Goal: Information Seeking & Learning: Compare options

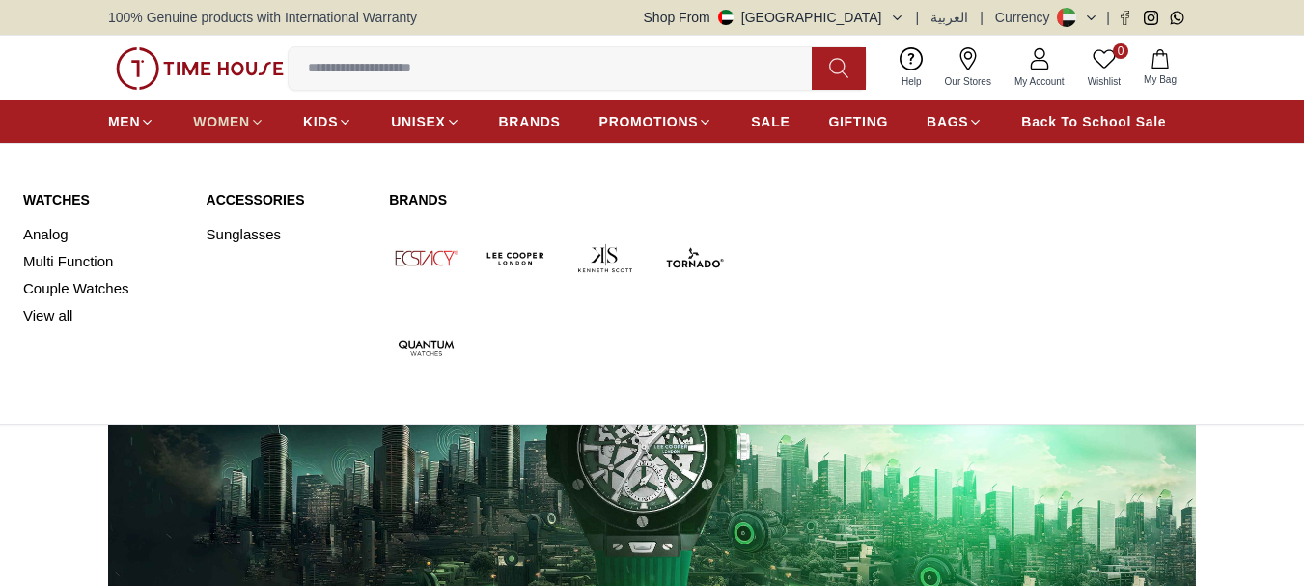
click at [217, 117] on span "WOMEN" at bounding box center [221, 121] width 57 height 19
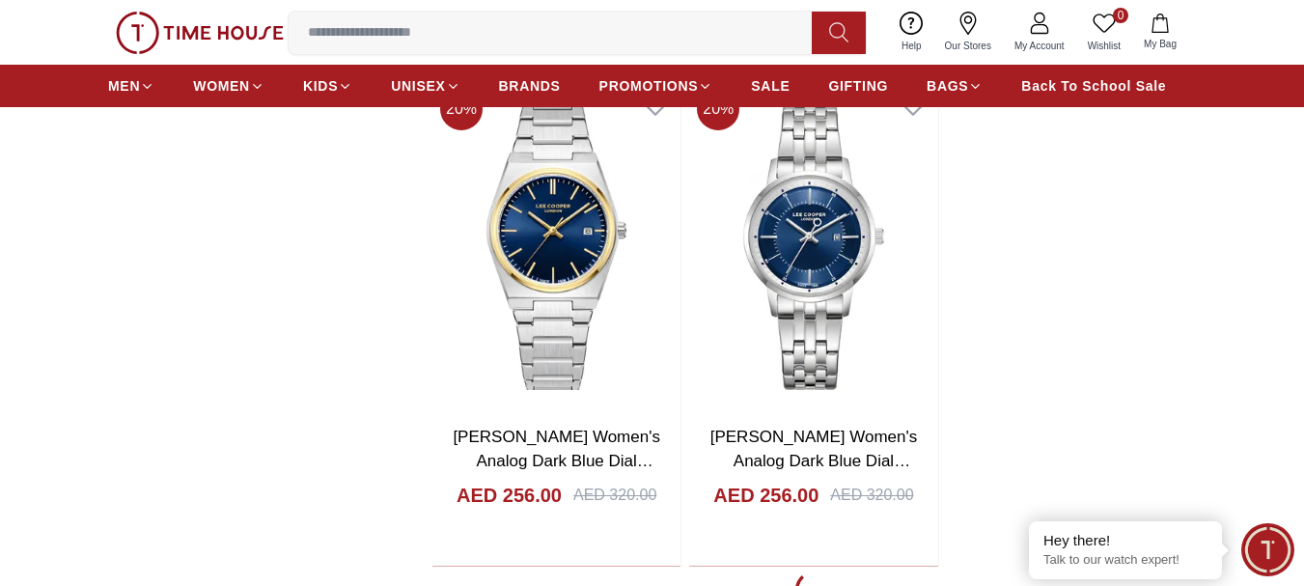
scroll to position [3377, 0]
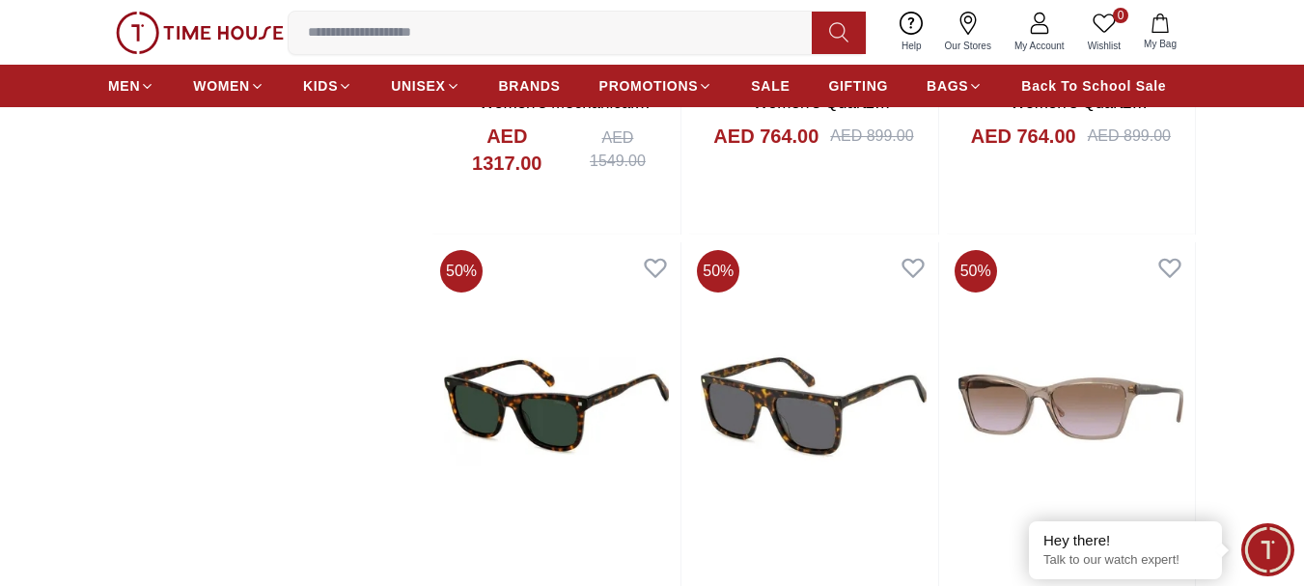
scroll to position [4728, 0]
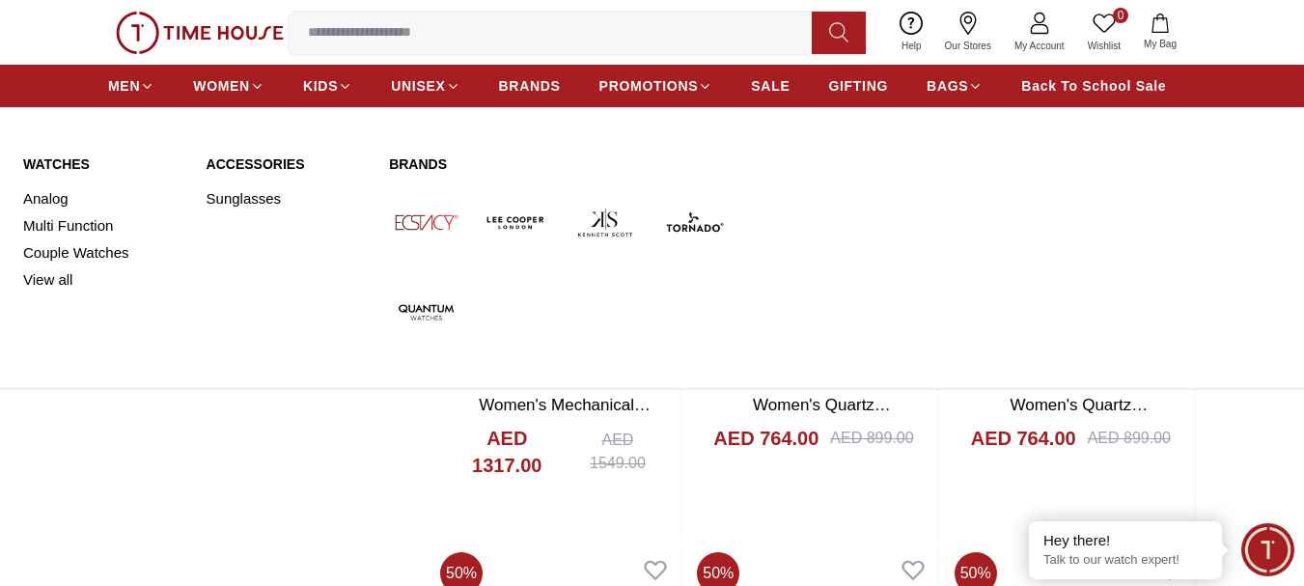
click at [500, 218] on img at bounding box center [516, 222] width 74 height 74
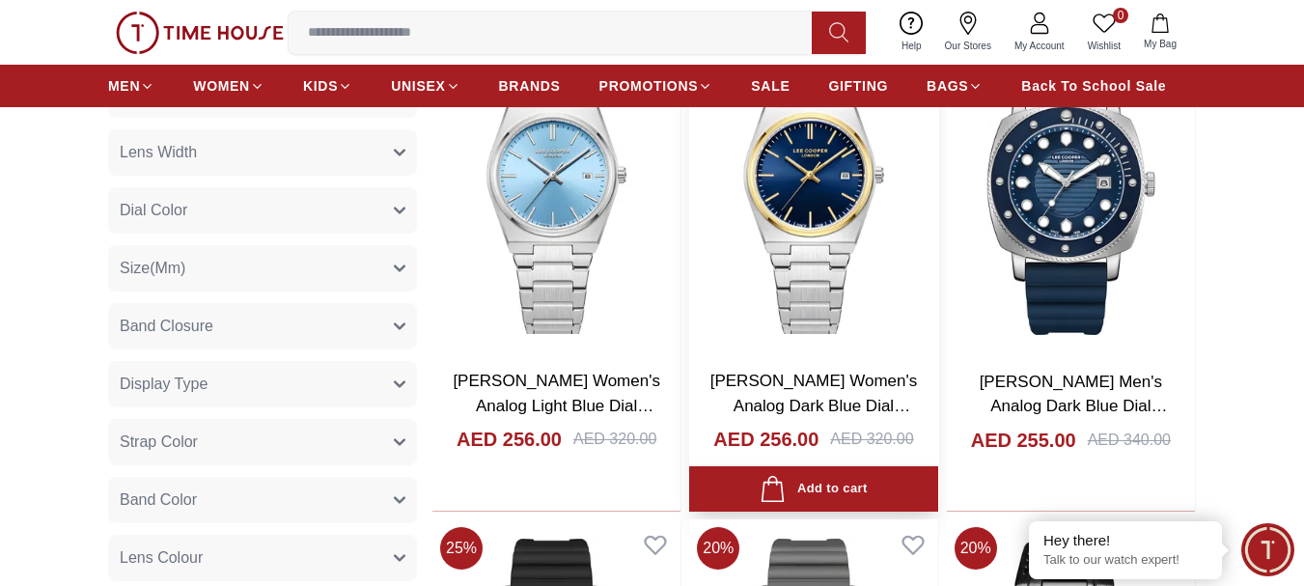
scroll to position [868, 0]
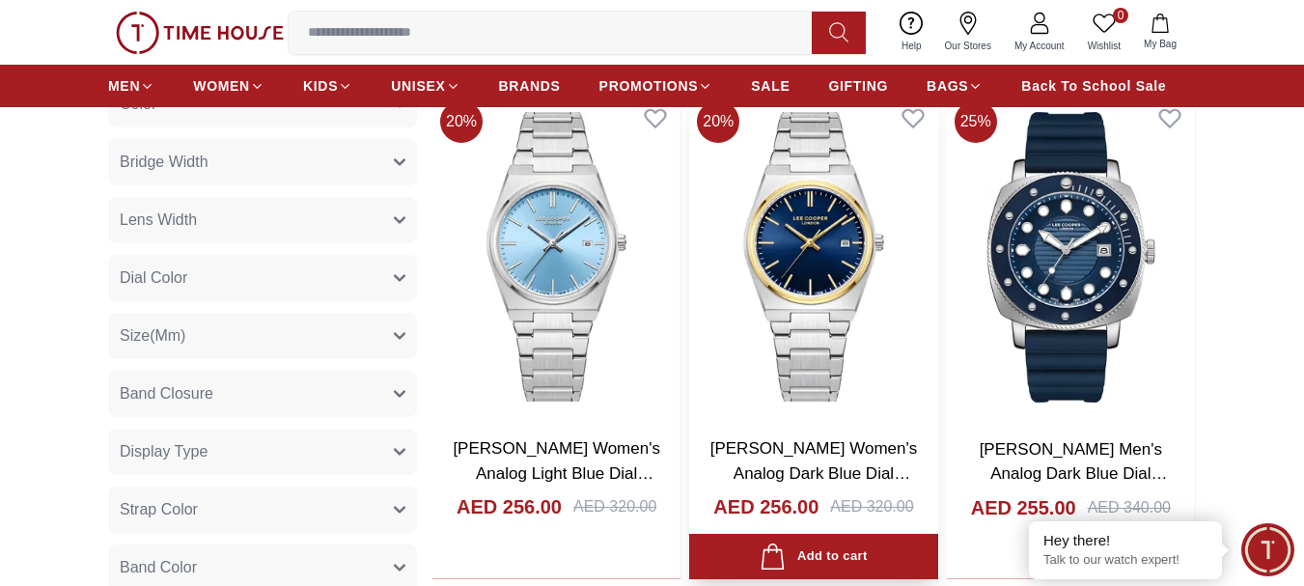
click at [865, 331] on img at bounding box center [813, 257] width 248 height 328
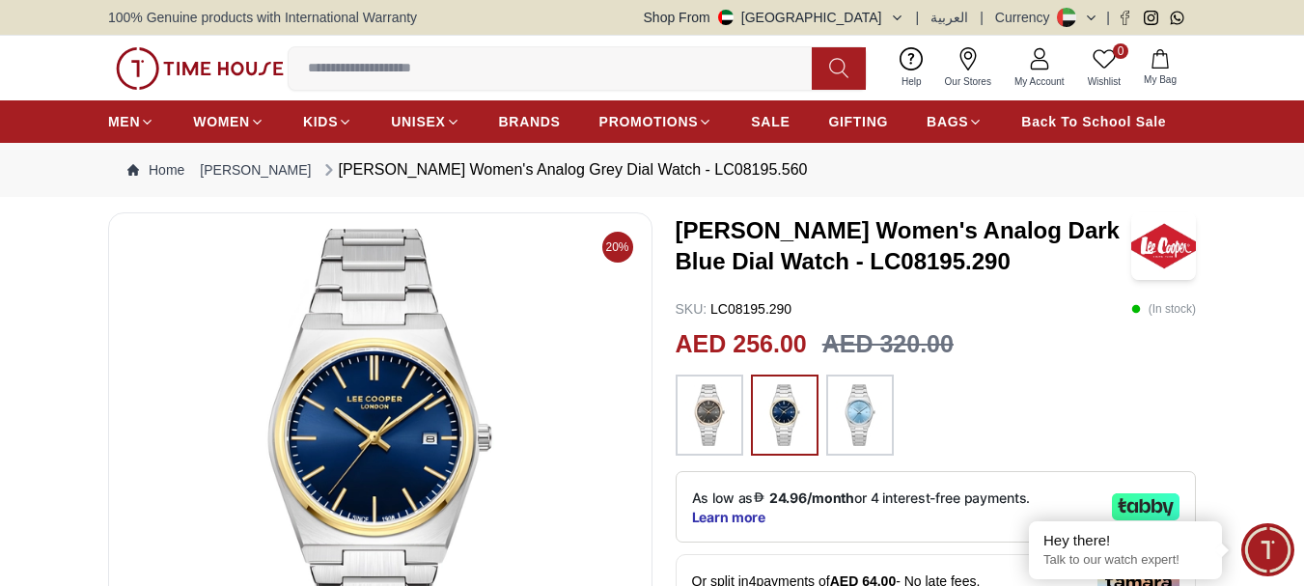
click at [690, 417] on img at bounding box center [709, 415] width 48 height 62
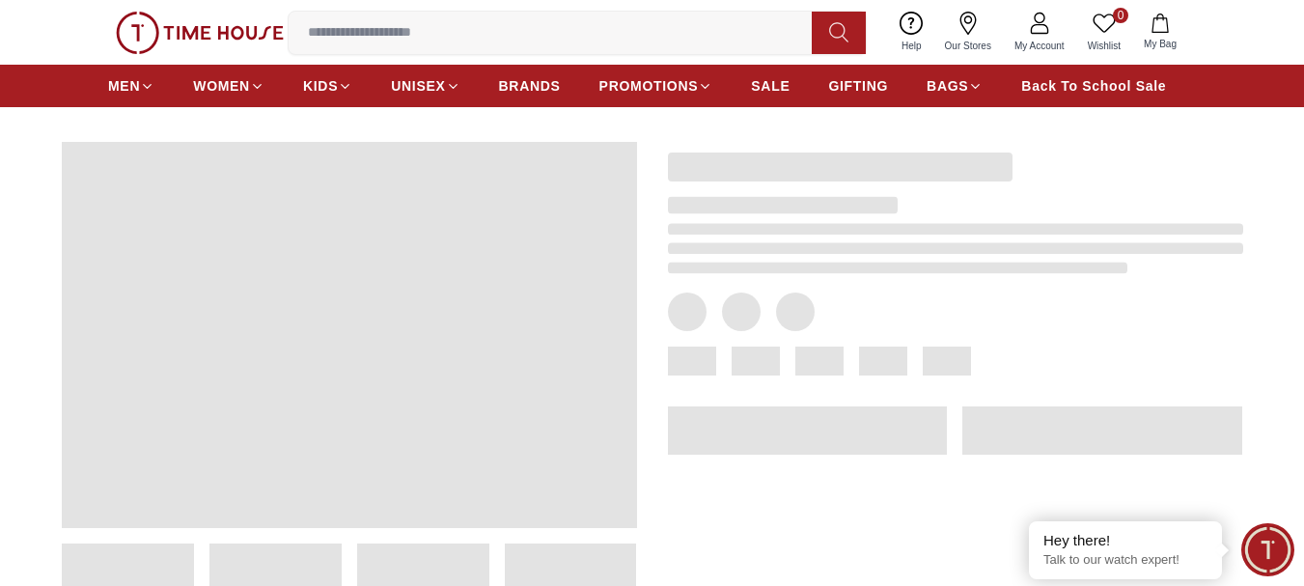
scroll to position [96, 0]
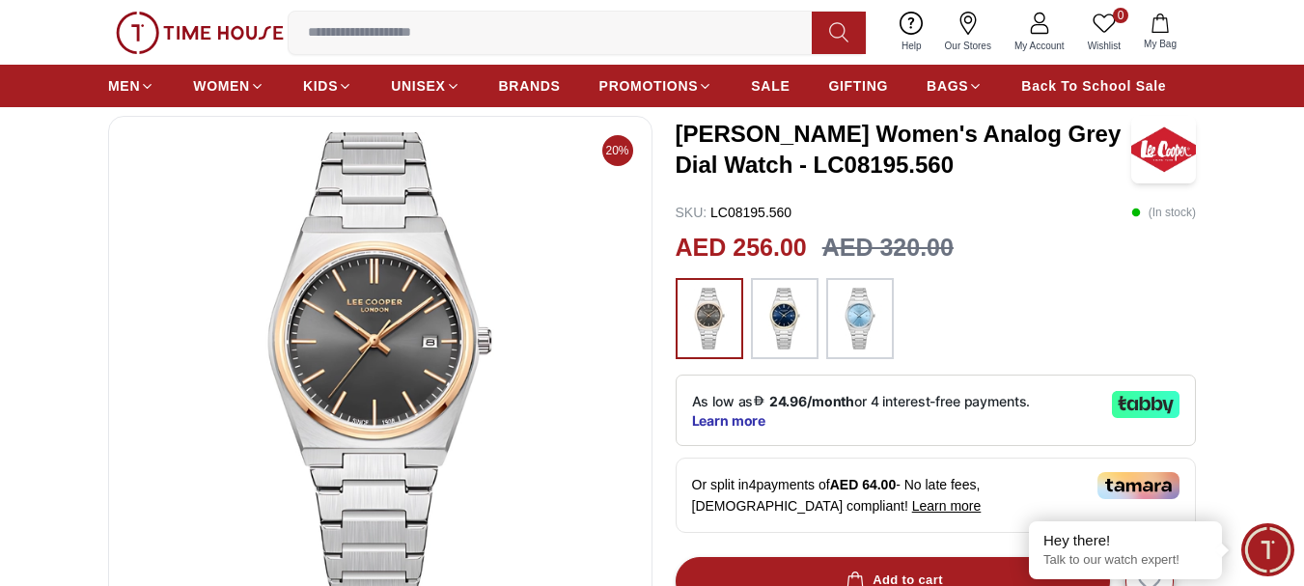
click at [842, 315] on img at bounding box center [860, 319] width 48 height 62
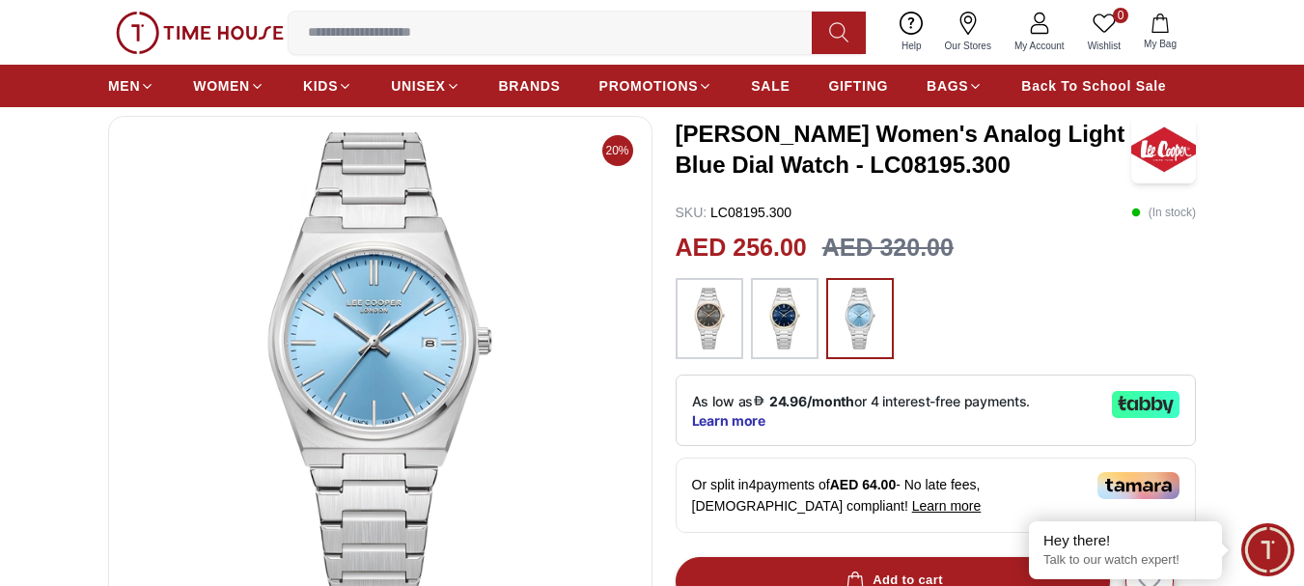
click at [813, 309] on div at bounding box center [785, 318] width 68 height 81
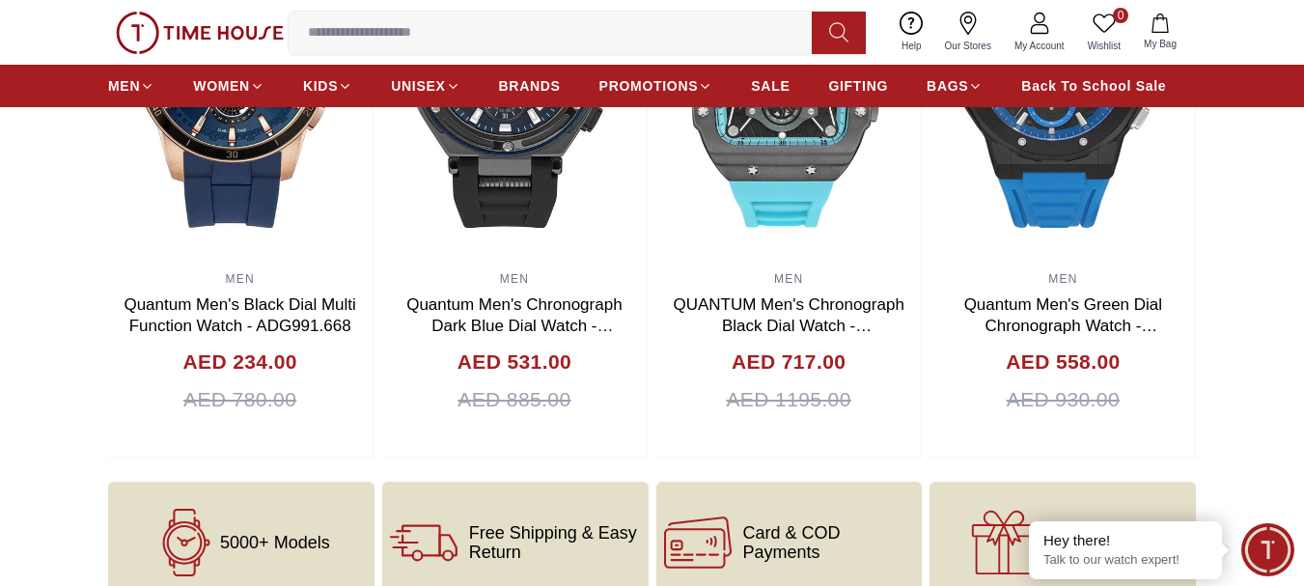
scroll to position [1930, 0]
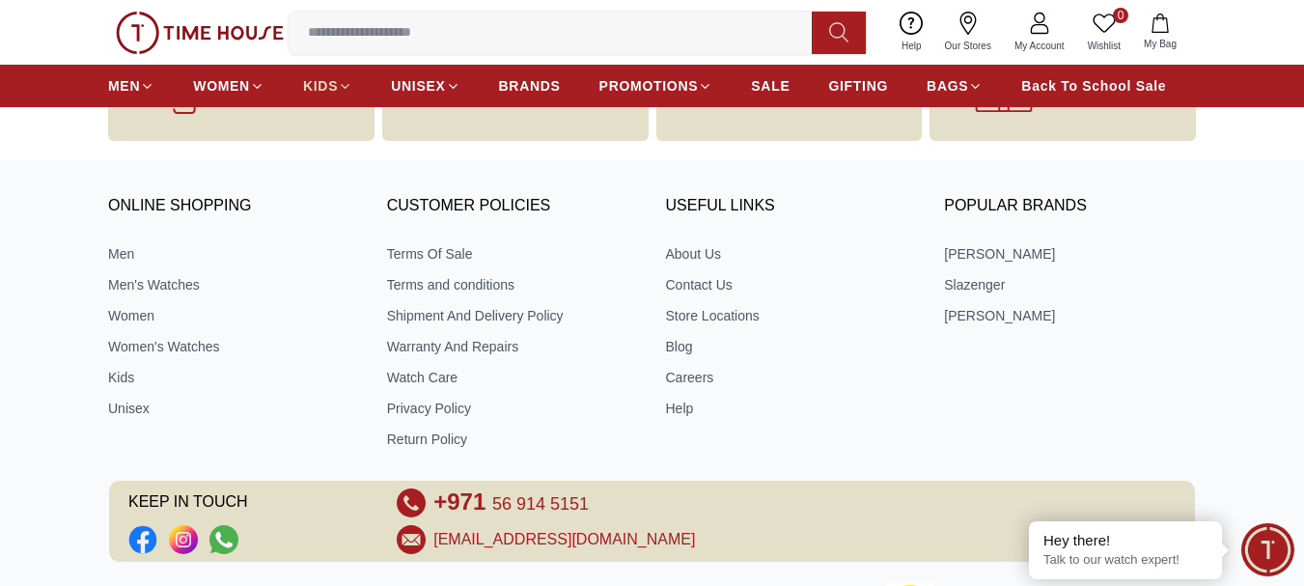
scroll to position [96, 0]
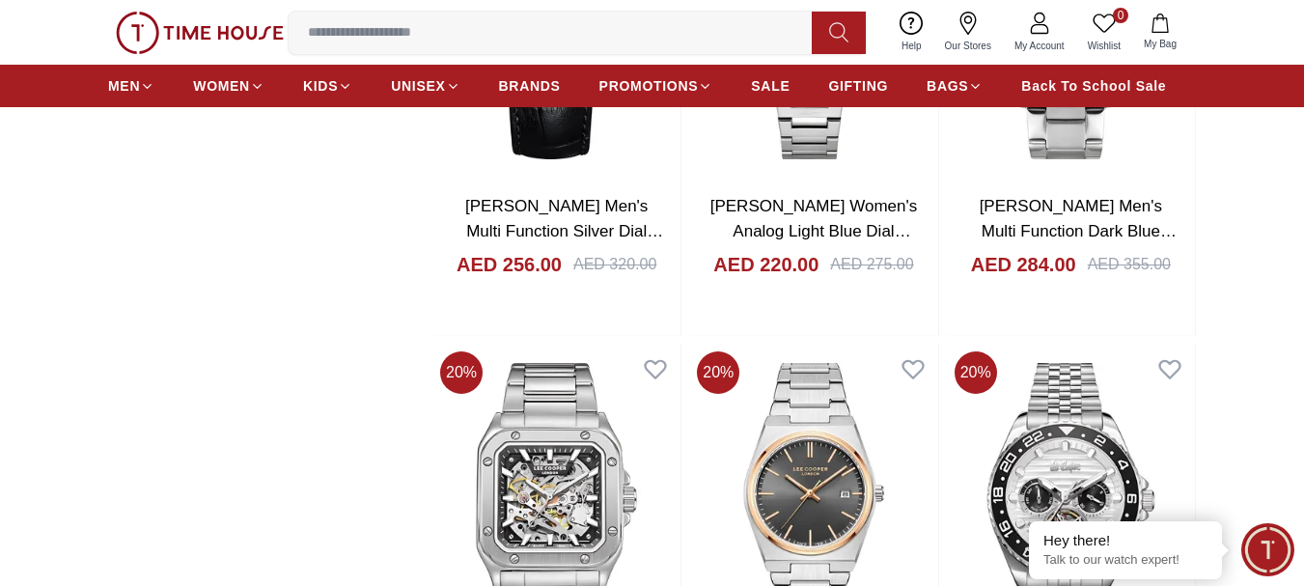
scroll to position [2702, 0]
